Goal: Check status: Check status

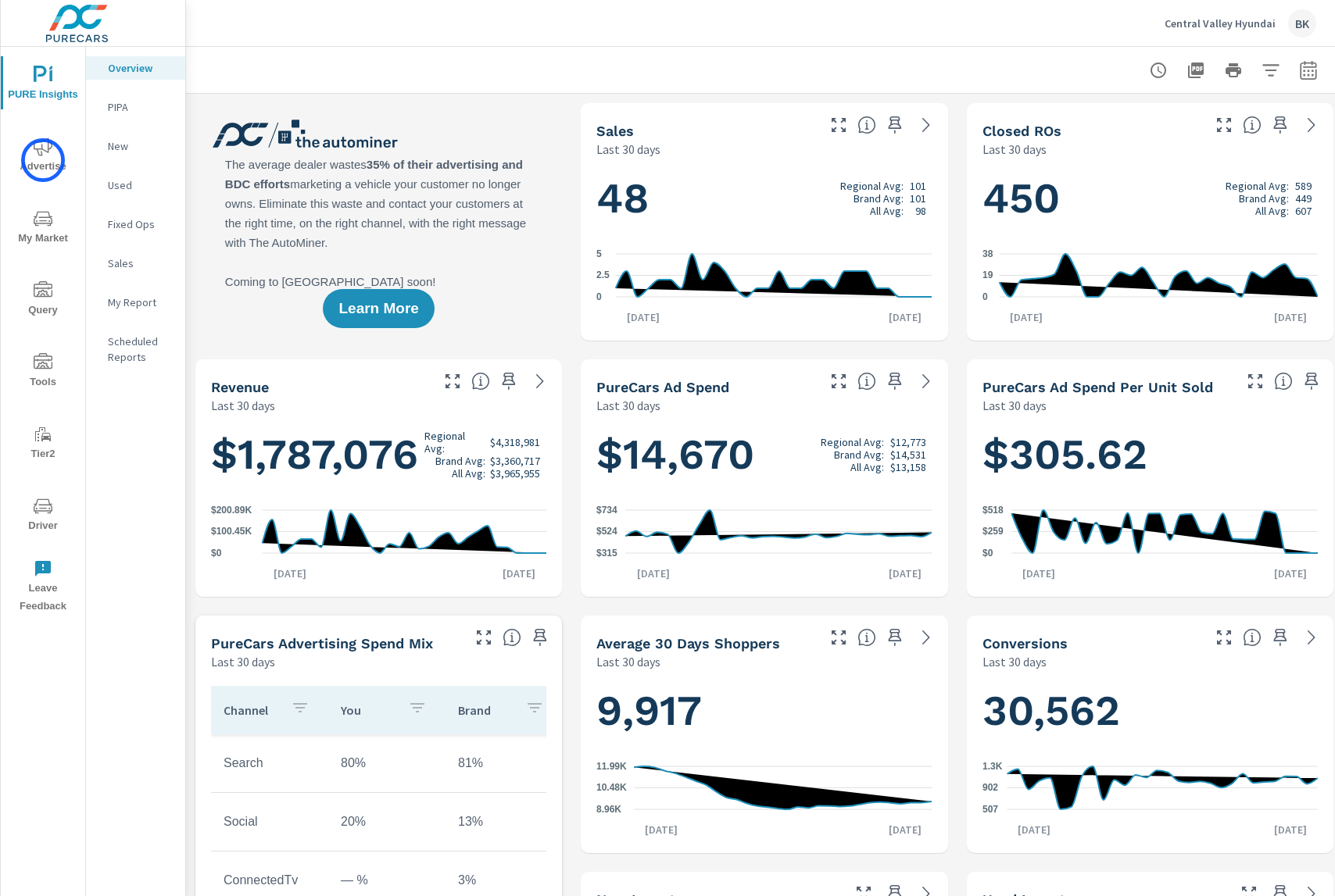
click at [41, 161] on span "Advertise" at bounding box center [43, 157] width 75 height 38
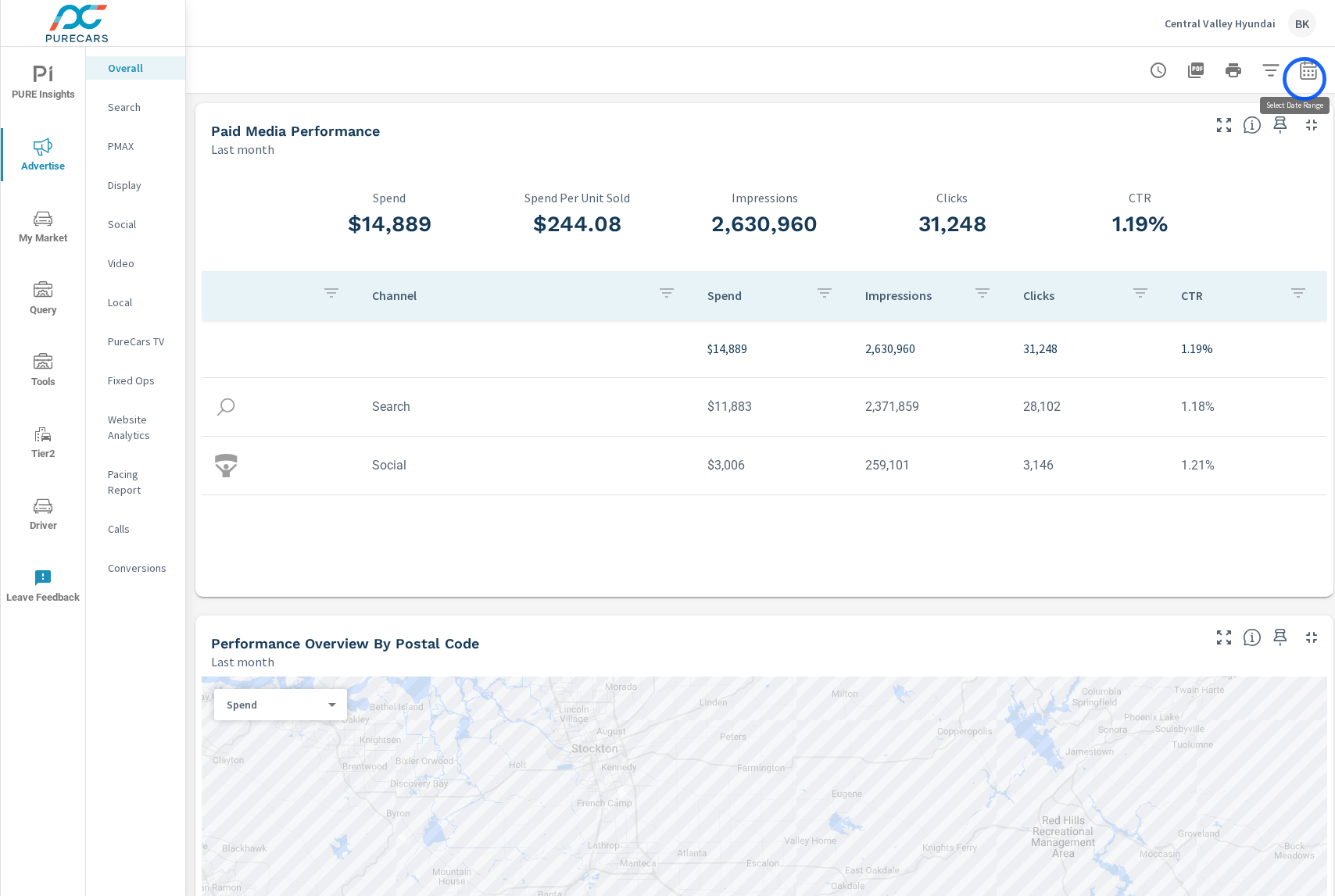
click at [1305, 79] on button "button" at bounding box center [1308, 69] width 31 height 31
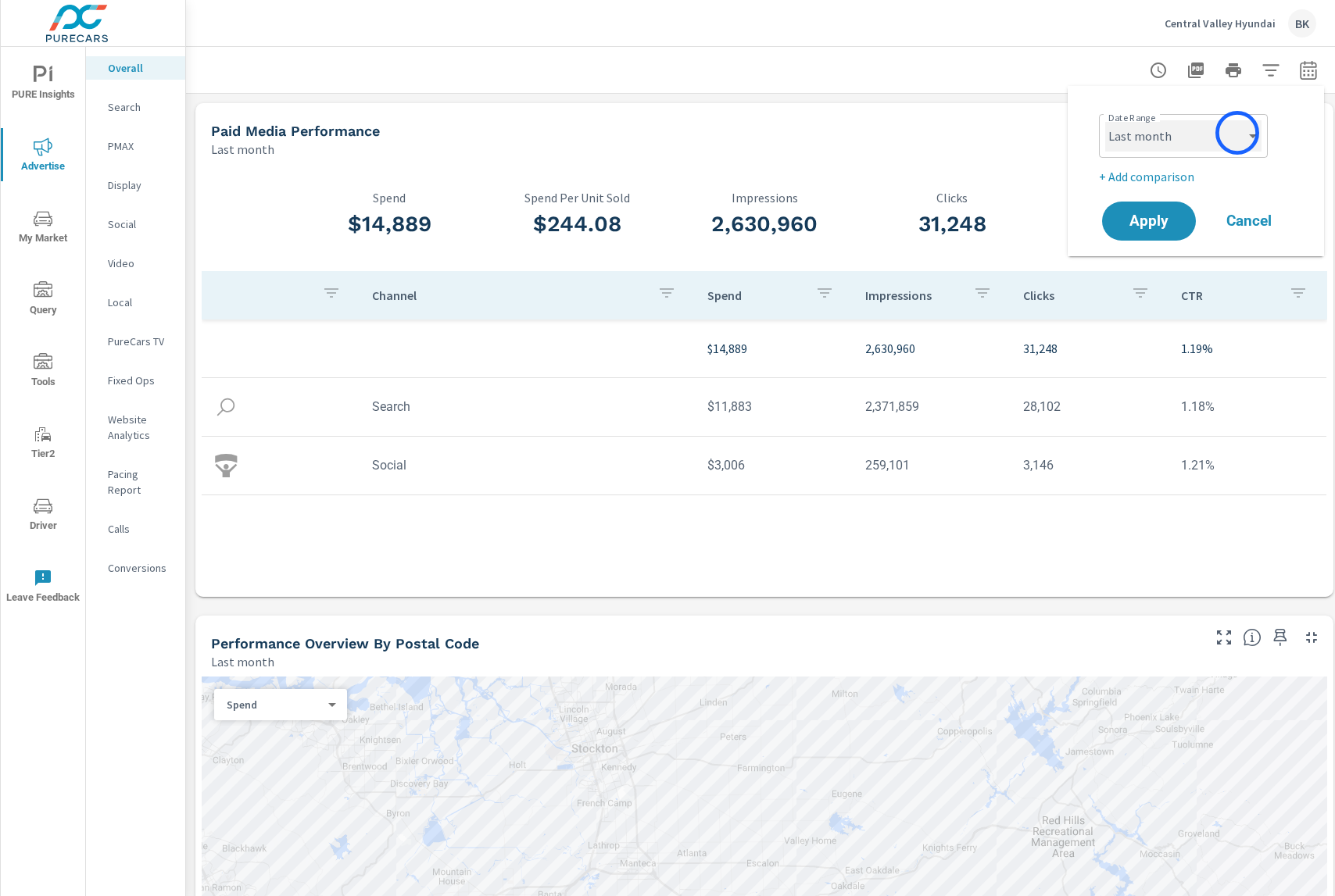
click at [1237, 133] on select "Custom [DATE] Last week Last 7 days Last 14 days Last 30 days Last 45 days Last…" at bounding box center [1183, 136] width 157 height 31
click at [1105, 121] on select "Custom [DATE] Last week Last 7 days Last 14 days Last 30 days Last 45 days Last…" at bounding box center [1183, 136] width 157 height 31
select select "custom"
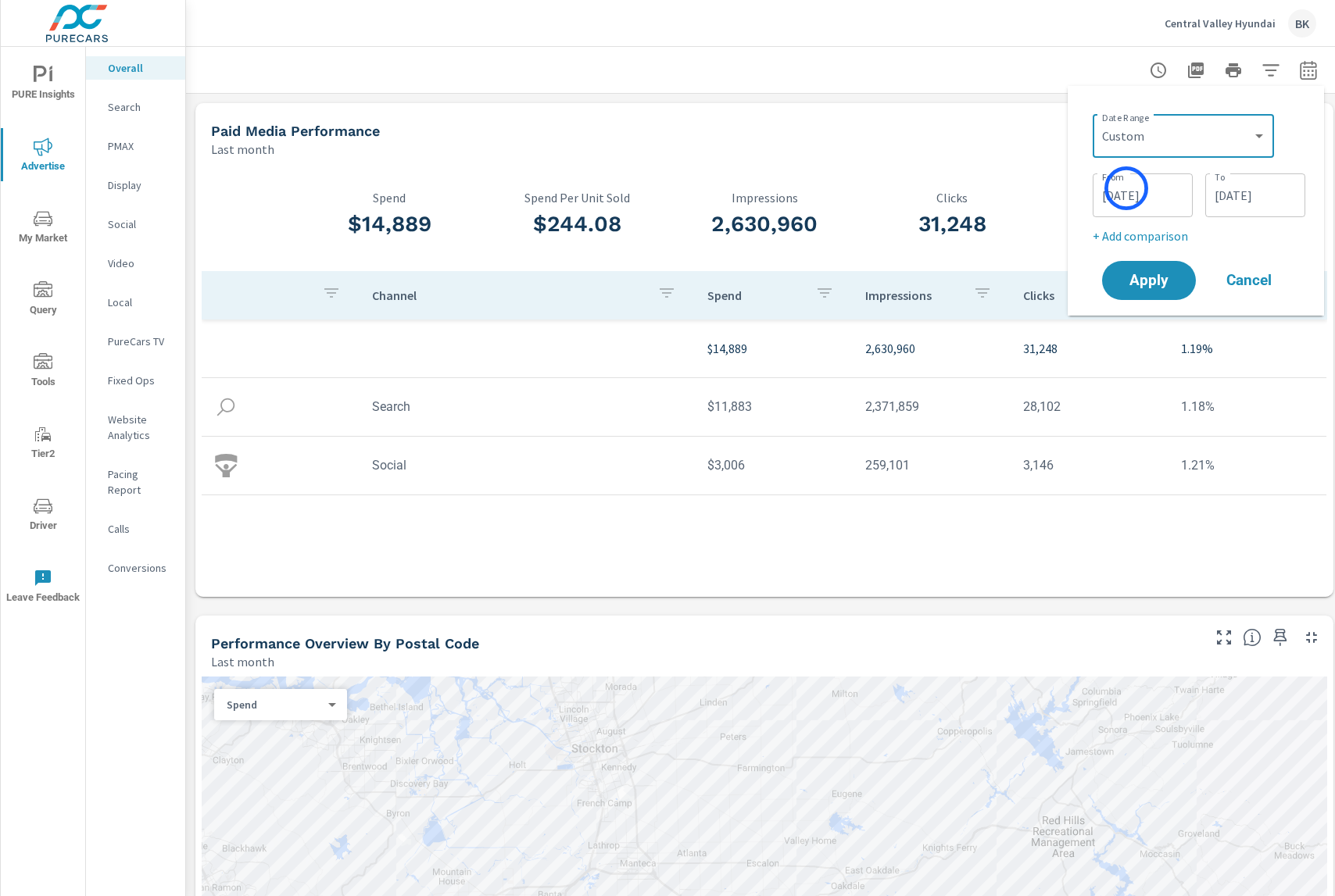
click at [1126, 188] on input "[DATE]" at bounding box center [1142, 195] width 88 height 31
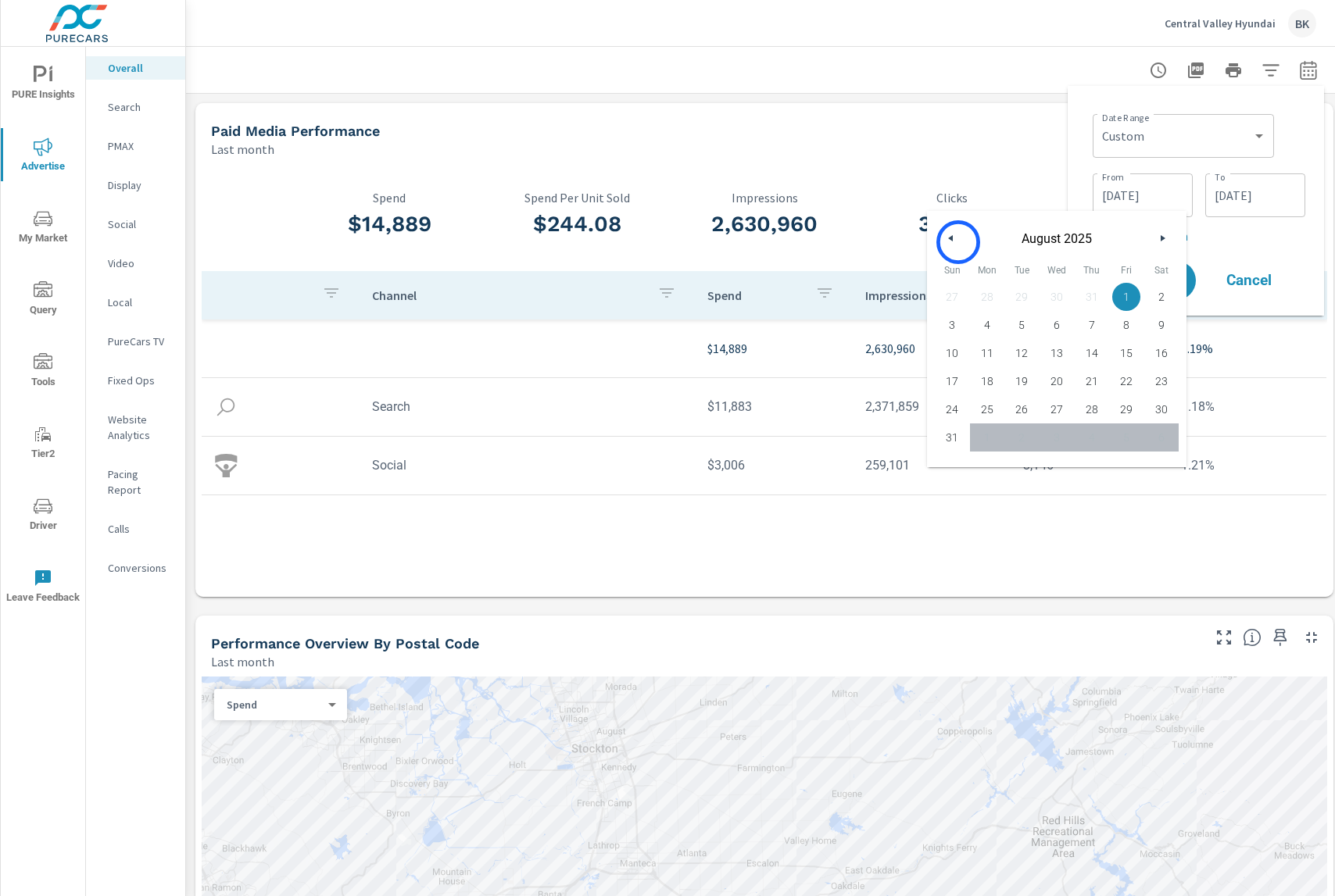
click at [948, 240] on icon "button" at bounding box center [949, 238] width 8 height 6
click at [952, 239] on button "button" at bounding box center [951, 238] width 18 height 18
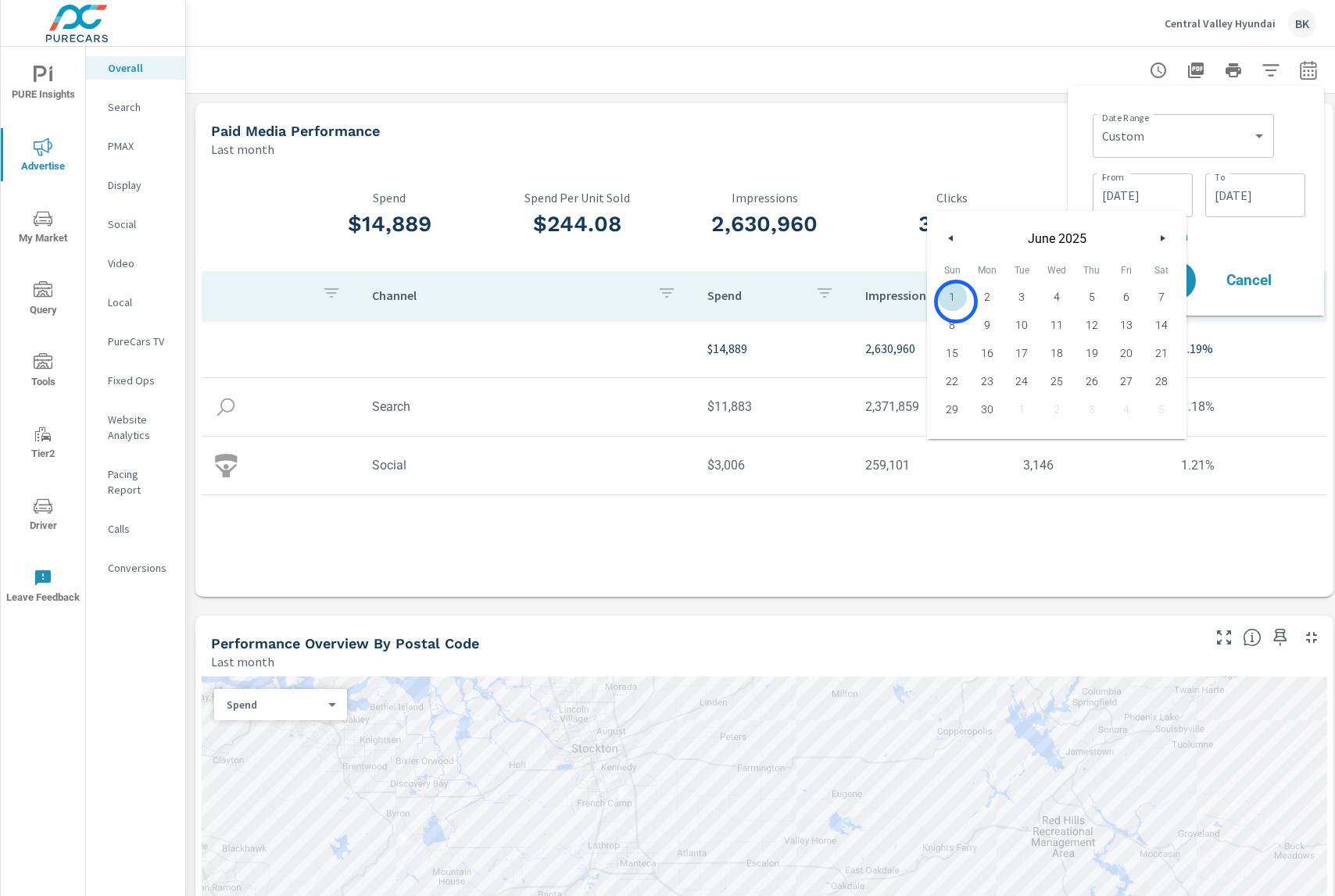
drag, startPoint x: 956, startPoint y: 302, endPoint x: 979, endPoint y: 292, distance: 25.1
click at [957, 301] on span "1" at bounding box center [952, 296] width 35 height 20
type input "[DATE]"
click at [1251, 192] on input "[DATE]" at bounding box center [1255, 195] width 88 height 31
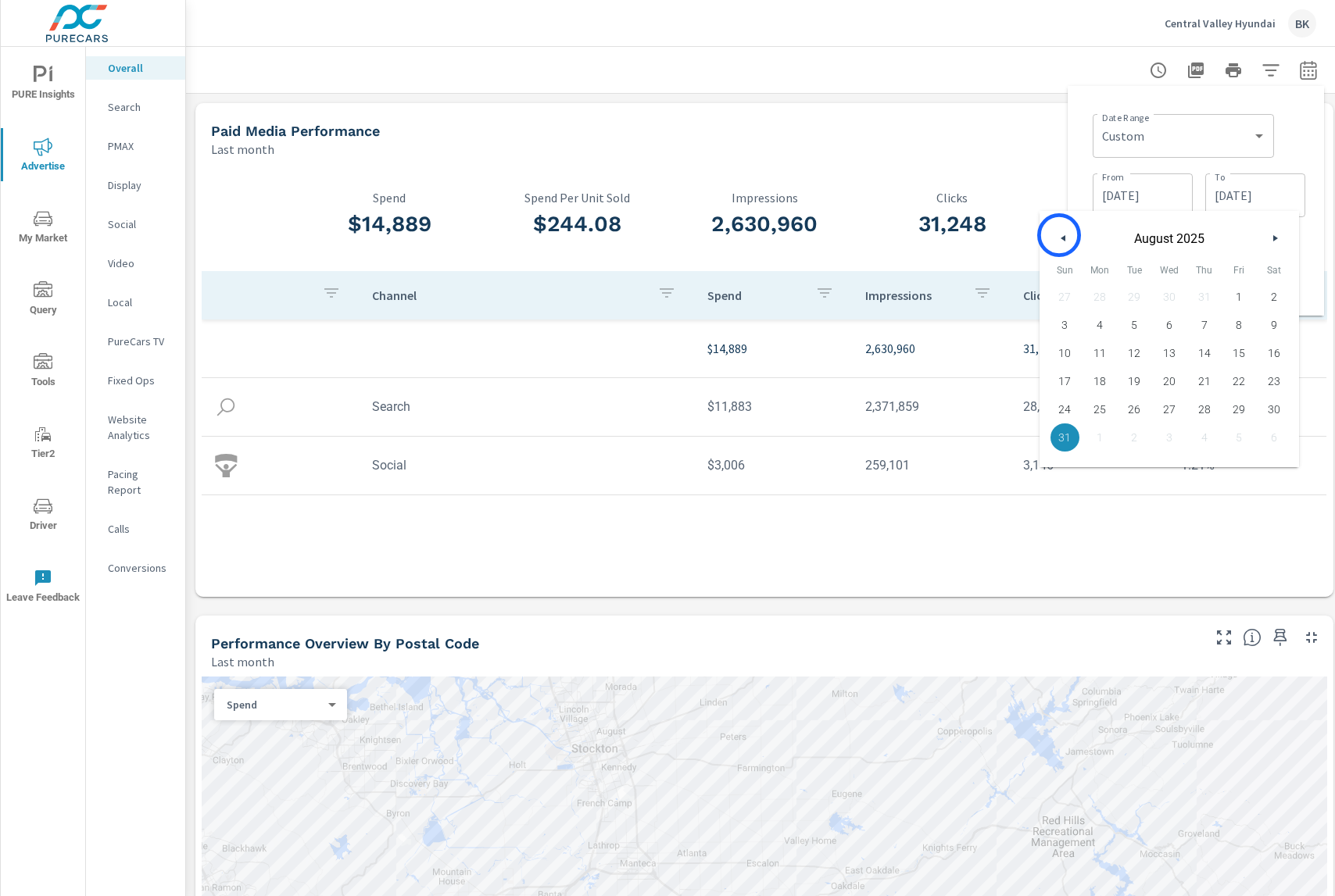
click at [1059, 235] on icon "button" at bounding box center [1061, 238] width 8 height 6
click at [1101, 411] on span "30" at bounding box center [1100, 409] width 35 height 20
type input "[DATE]"
click at [1310, 235] on div "Date Range Custom [DATE] Last week Last 7 days Last 14 days Last 30 days Last 4…" at bounding box center [1196, 200] width 232 height 204
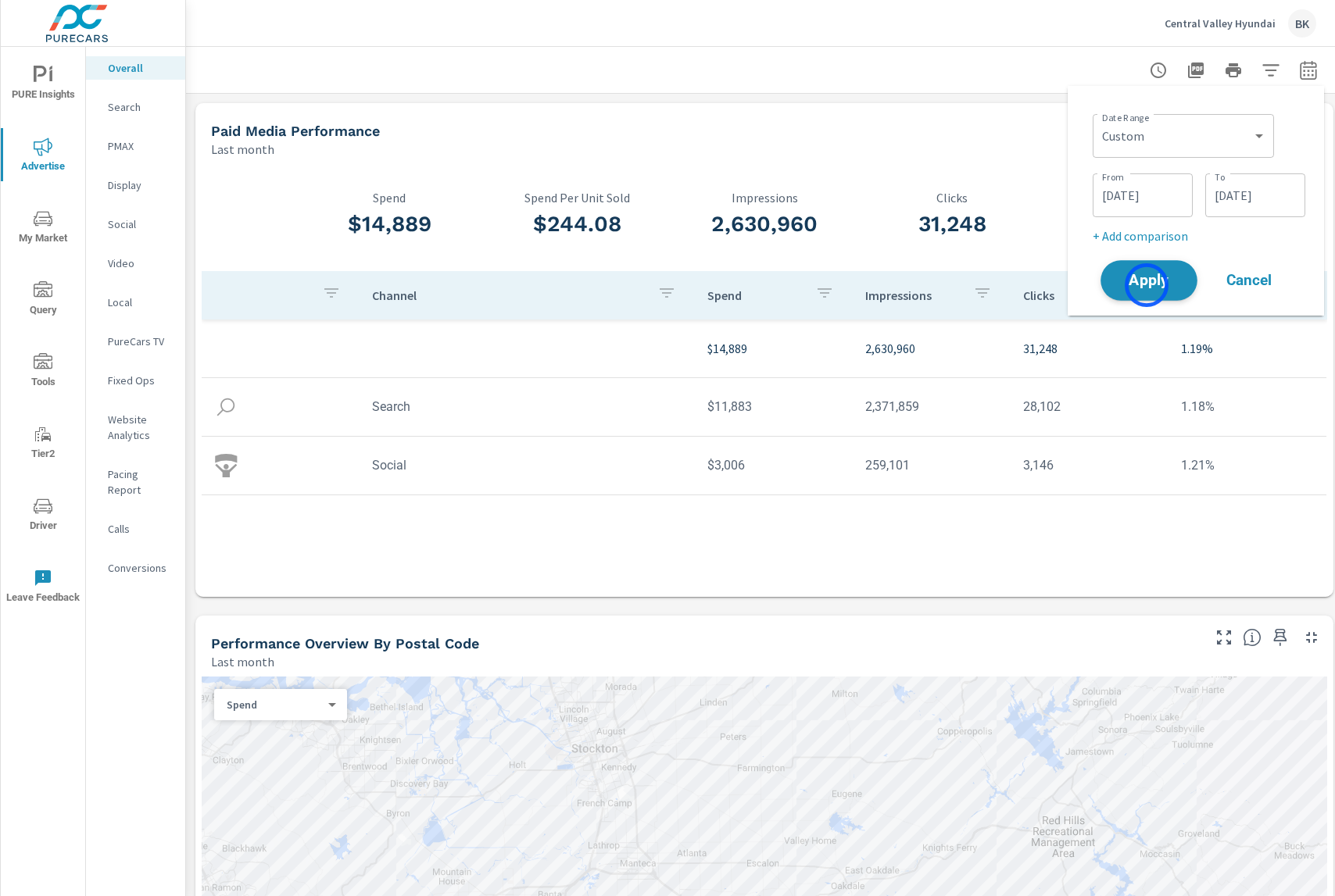
click at [1146, 285] on span "Apply" at bounding box center [1149, 280] width 64 height 15
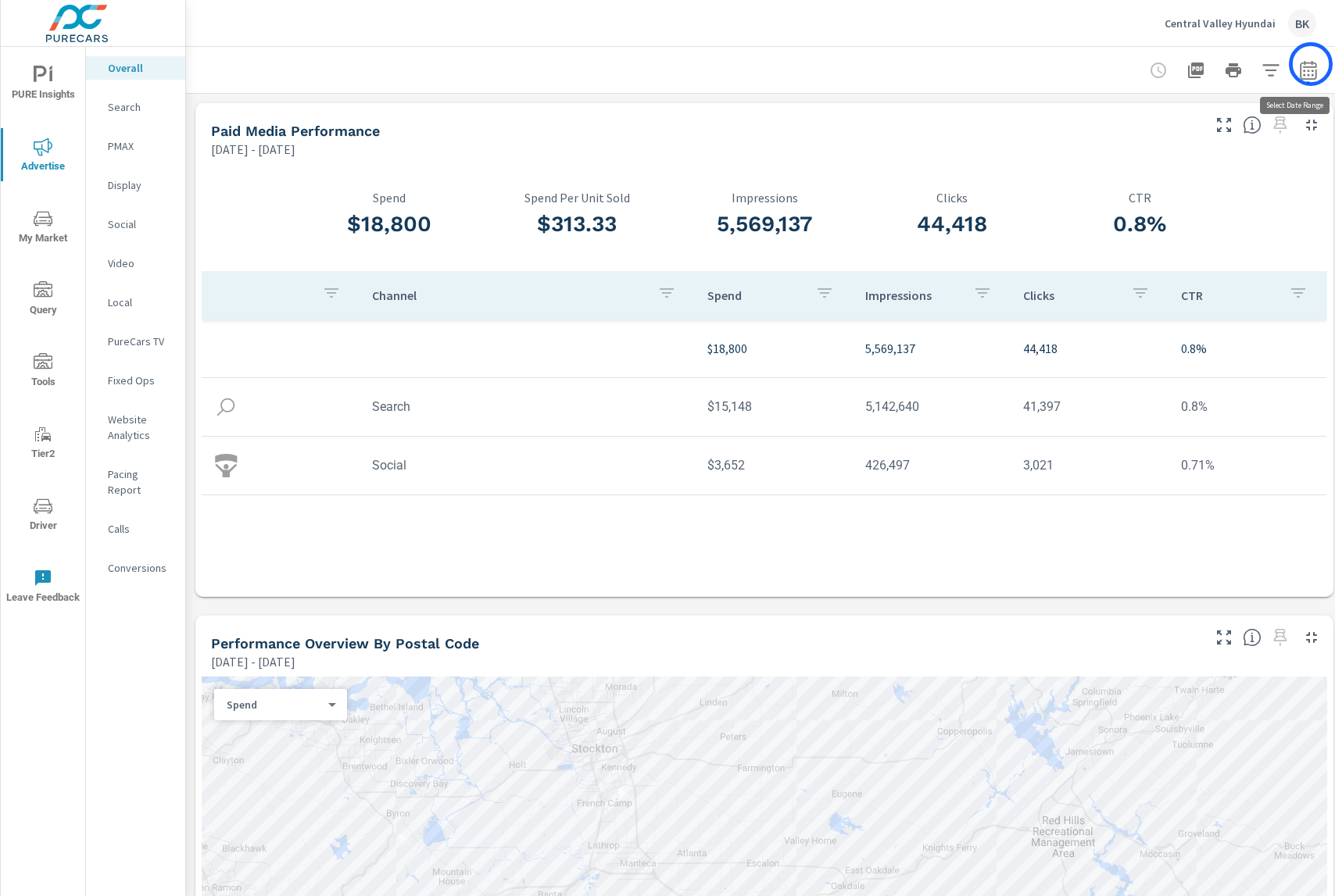
click at [1310, 64] on icon "button" at bounding box center [1308, 69] width 18 height 18
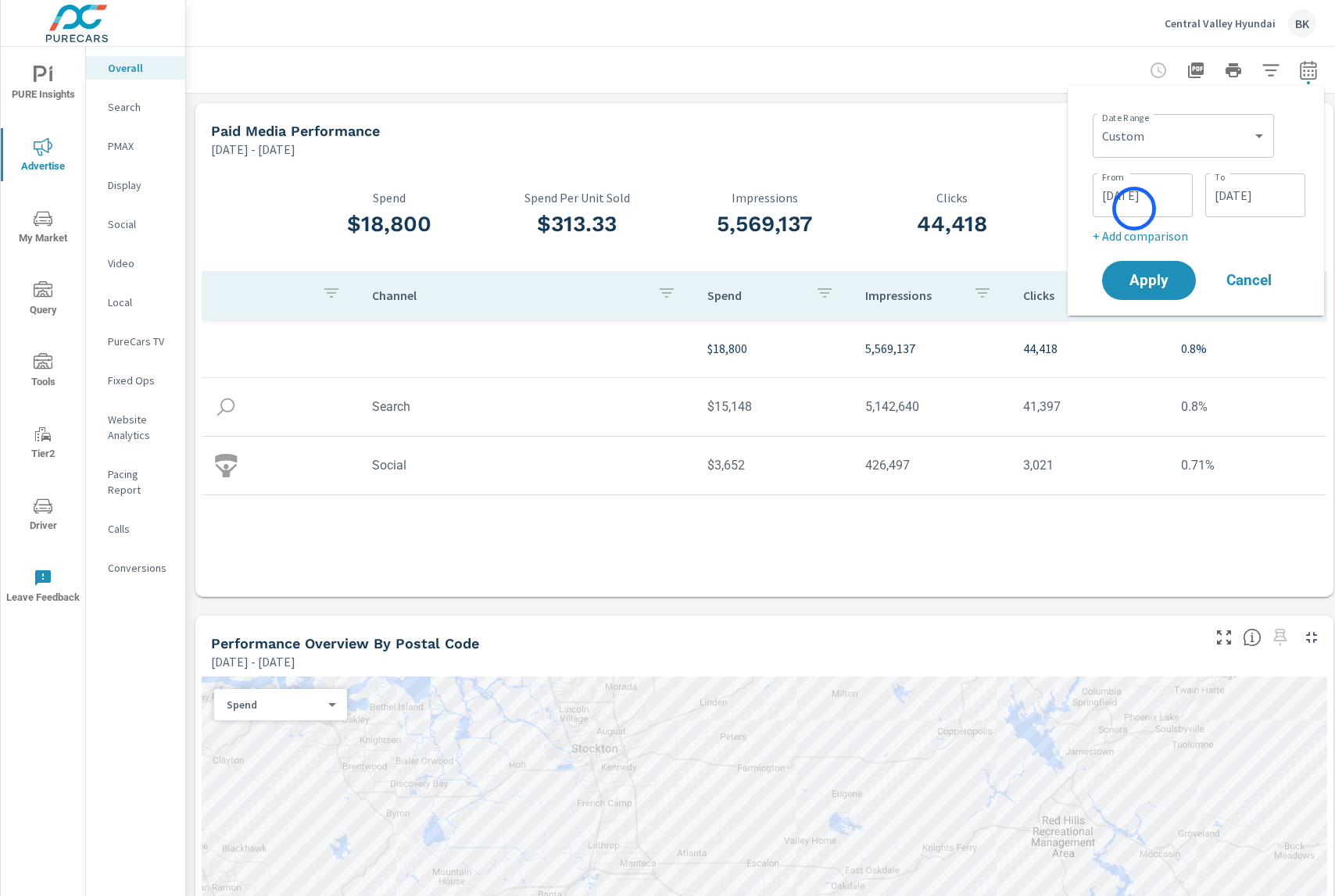
click at [1134, 208] on input "[DATE]" at bounding box center [1142, 195] width 88 height 31
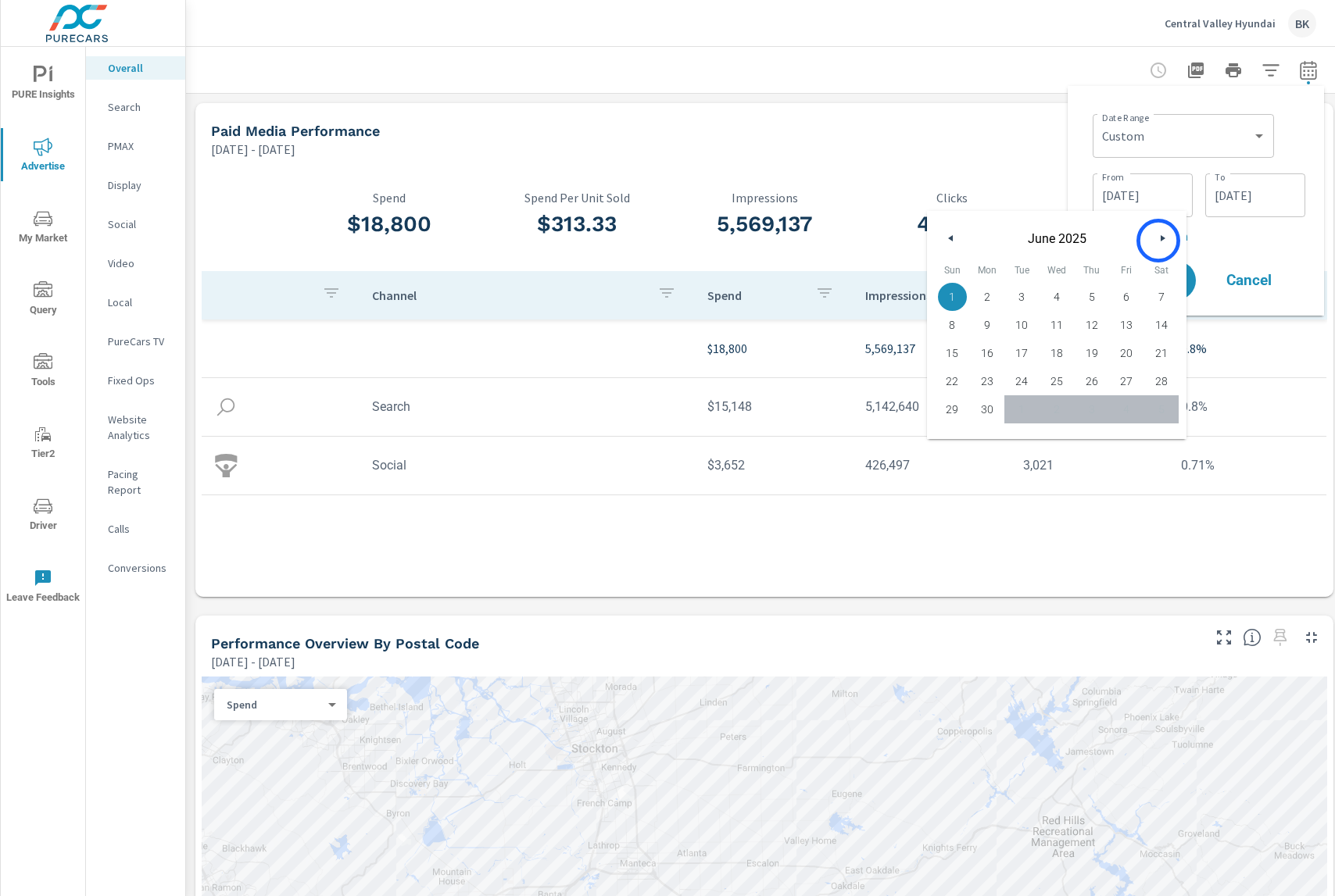
click at [1158, 240] on button "button" at bounding box center [1162, 238] width 18 height 18
click at [1238, 185] on input "[DATE]" at bounding box center [1255, 195] width 88 height 31
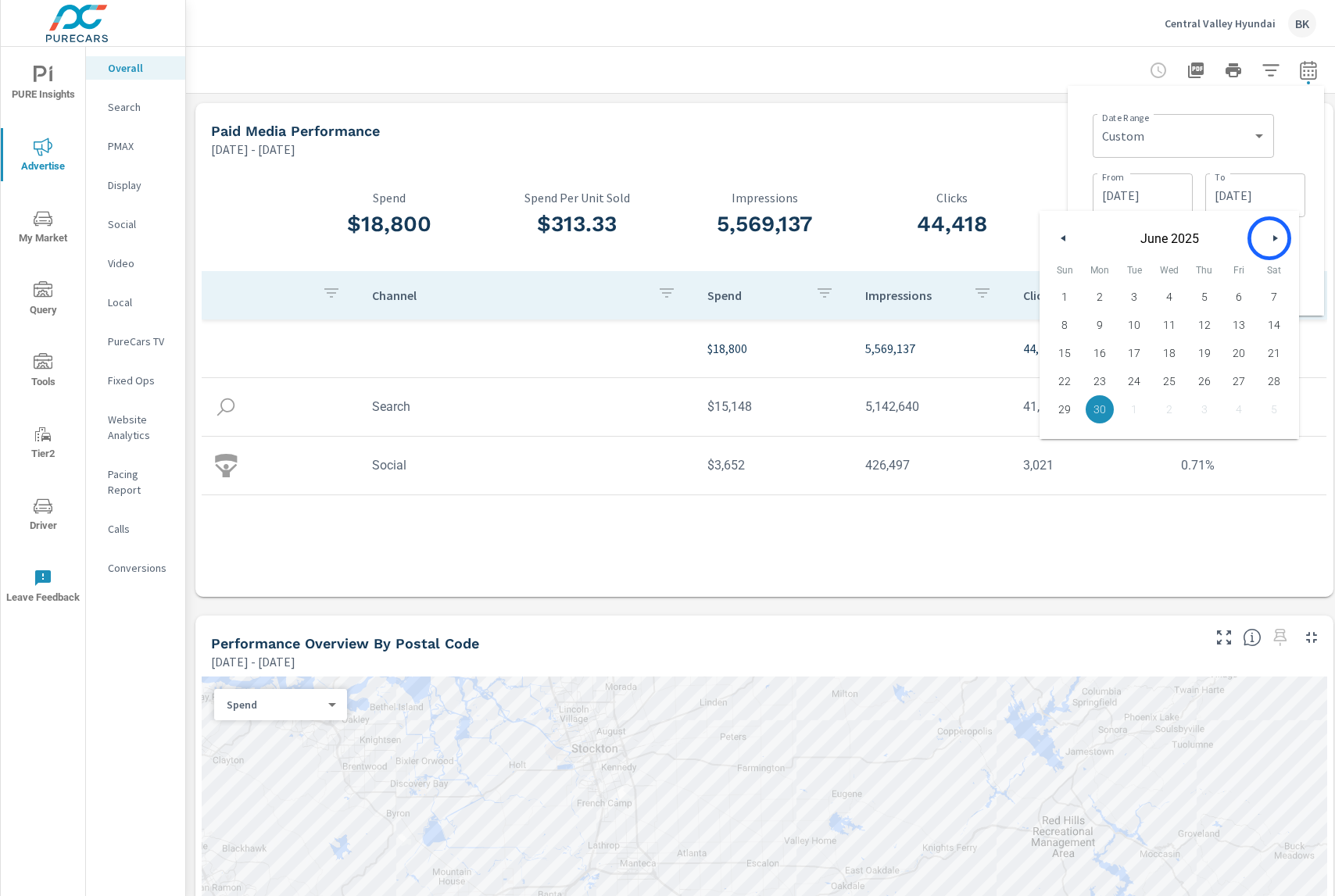
click at [1269, 238] on button "button" at bounding box center [1274, 238] width 18 height 18
click at [1202, 407] on span "31" at bounding box center [1204, 409] width 35 height 20
type input "[DATE]"
click at [1126, 192] on input "[DATE]" at bounding box center [1142, 195] width 88 height 31
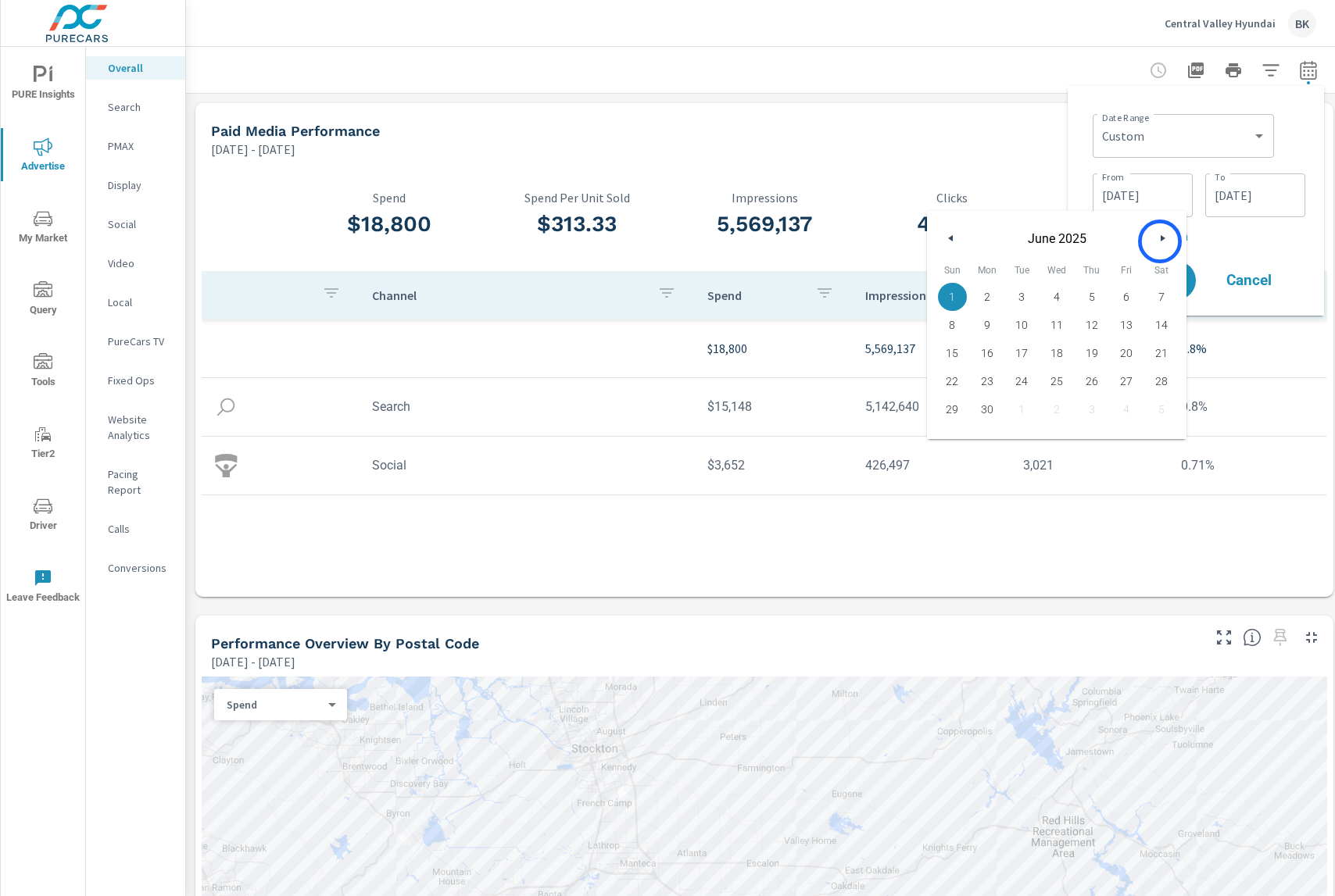
click at [1161, 240] on icon "button" at bounding box center [1165, 238] width 8 height 6
click at [1019, 297] on span "1" at bounding box center [1022, 296] width 35 height 20
type input "[DATE]"
click at [1227, 241] on p "+ Add comparison" at bounding box center [1198, 236] width 213 height 18
select select "Previous period"
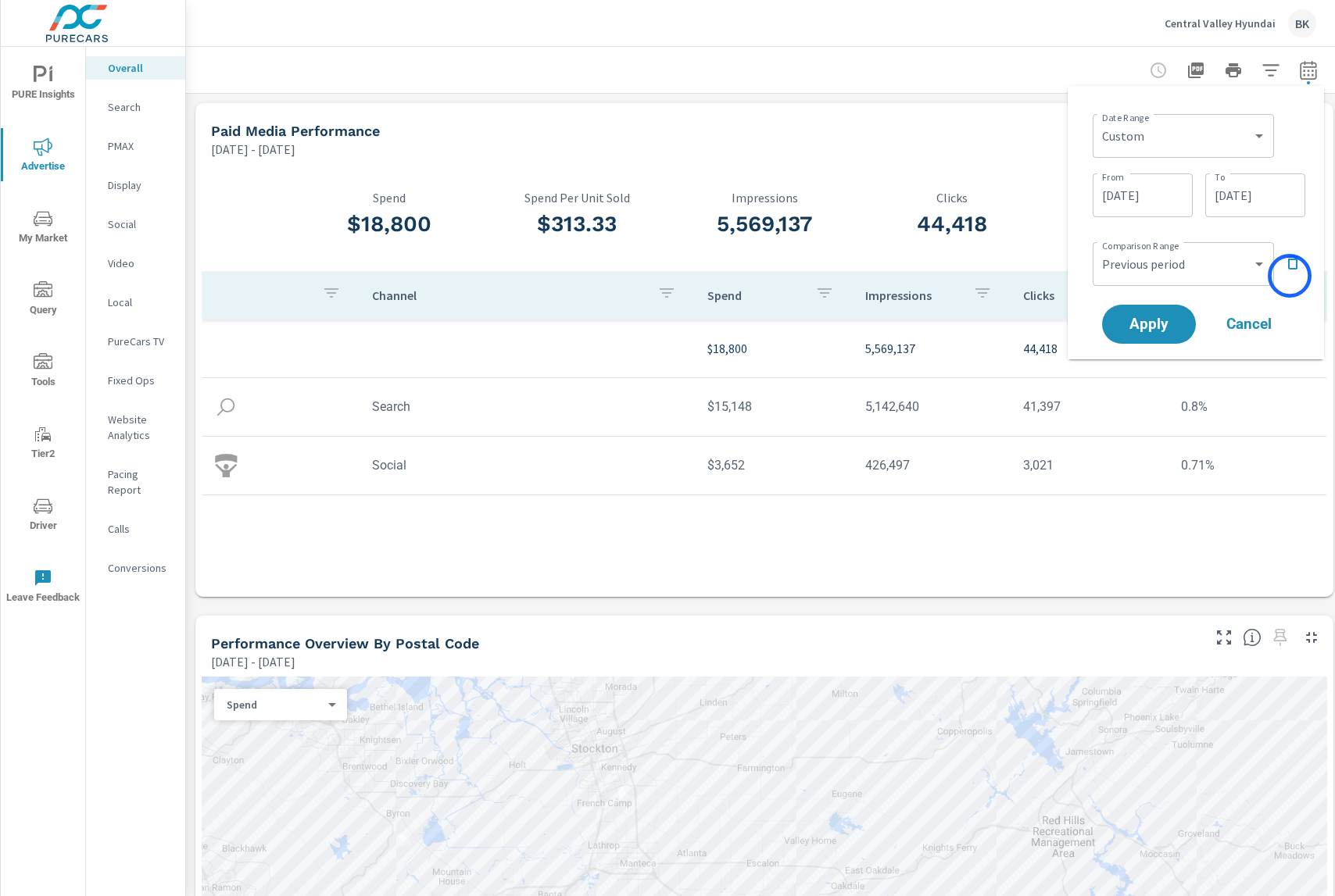
click at [1289, 276] on div "Comparison Range Custom Previous period Previous month Previous year ​" at bounding box center [1198, 262] width 213 height 54
click at [1290, 268] on icon "button" at bounding box center [1293, 263] width 11 height 14
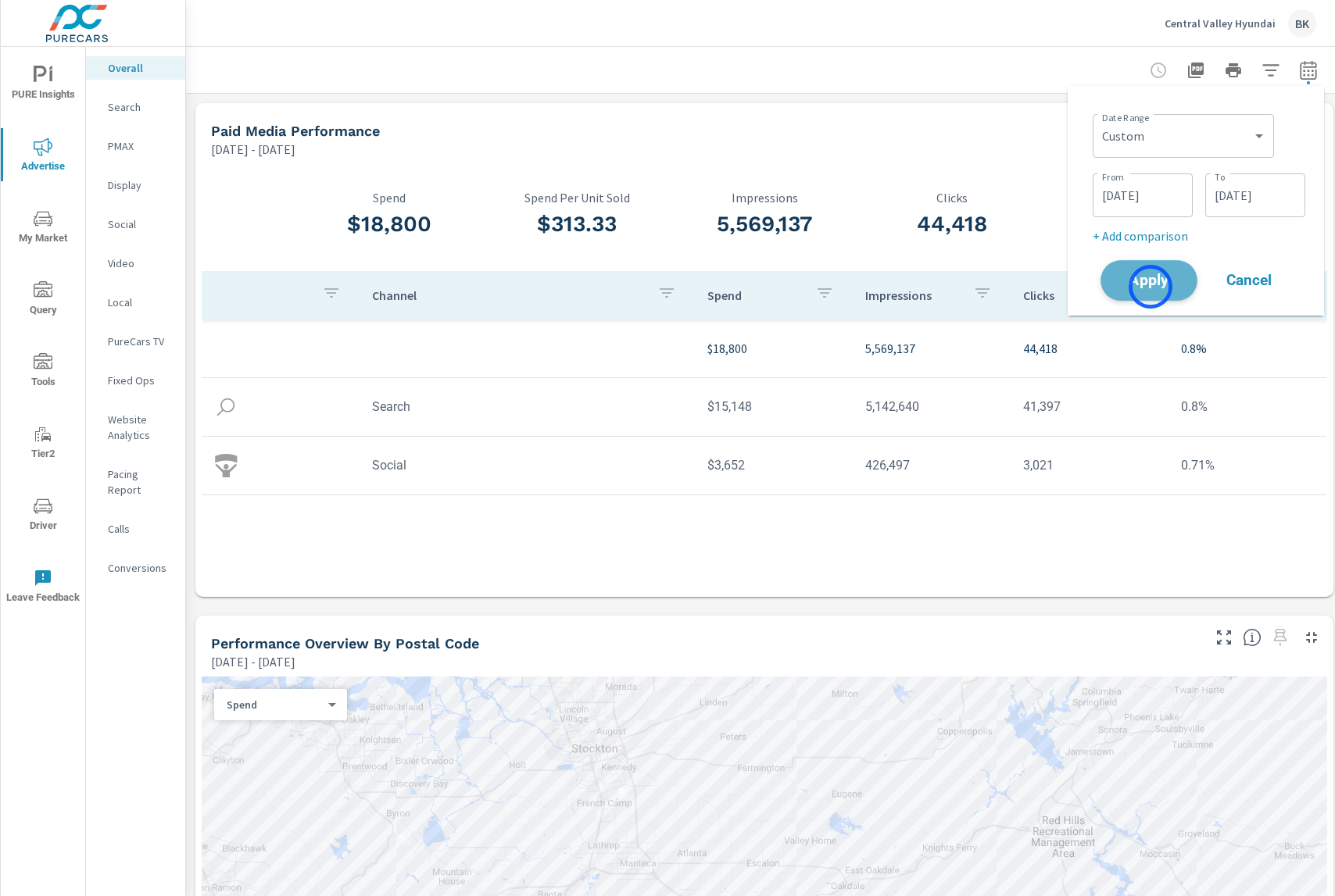
click at [1150, 287] on span "Apply" at bounding box center [1149, 280] width 64 height 15
